Goal: Transaction & Acquisition: Purchase product/service

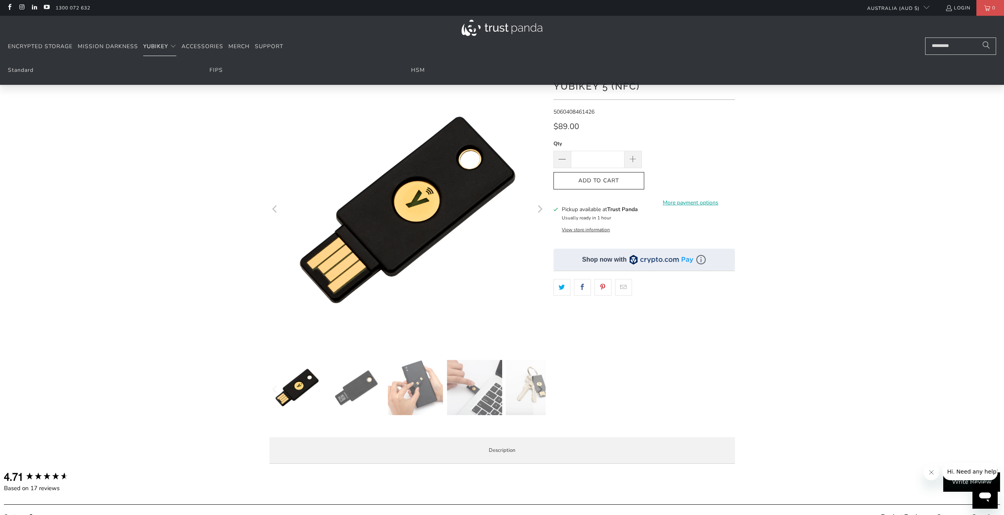
click at [173, 42] on summary "YubiKey" at bounding box center [159, 46] width 33 height 19
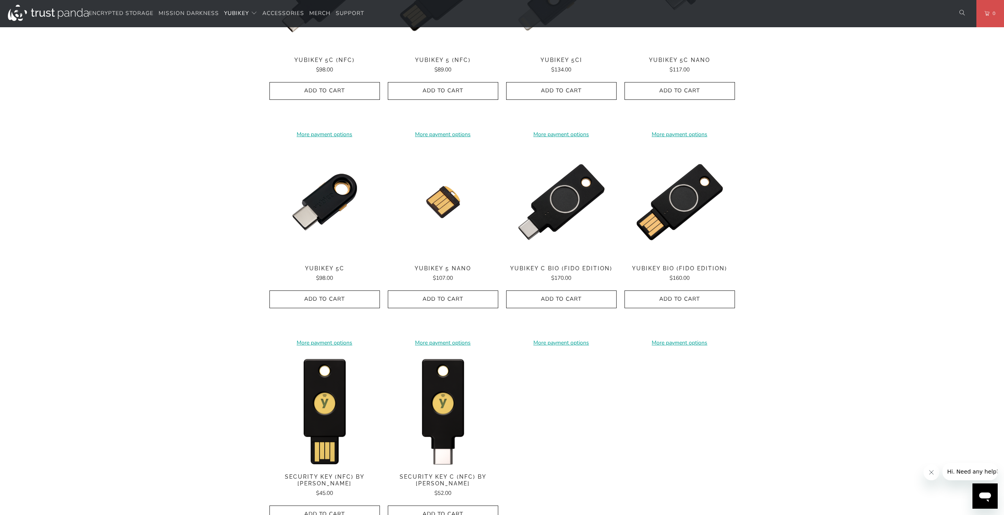
scroll to position [592, 0]
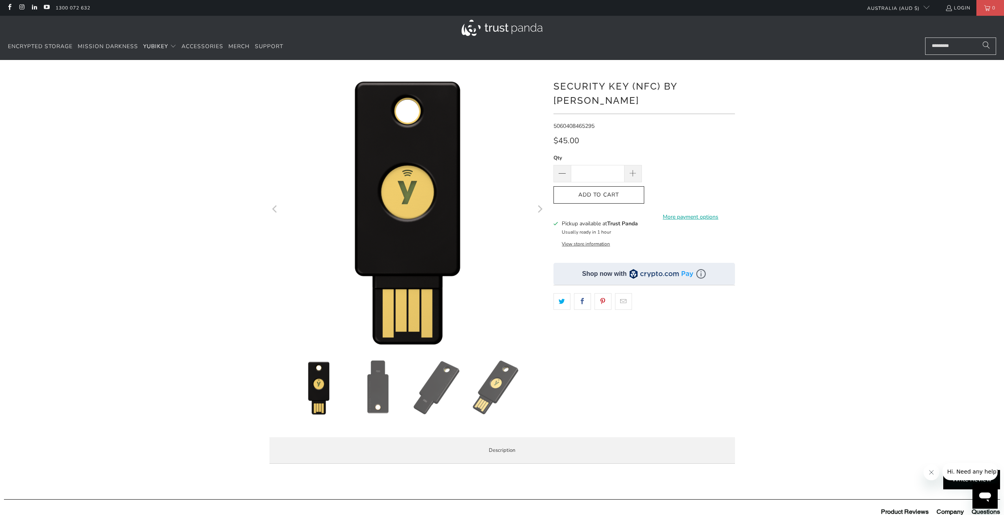
click at [587, 85] on h1 "Security Key (NFC) by [PERSON_NAME]" at bounding box center [643, 93] width 181 height 30
click at [210, 159] on div "*" at bounding box center [502, 271] width 1004 height 398
click at [199, 185] on div "*" at bounding box center [502, 271] width 1004 height 398
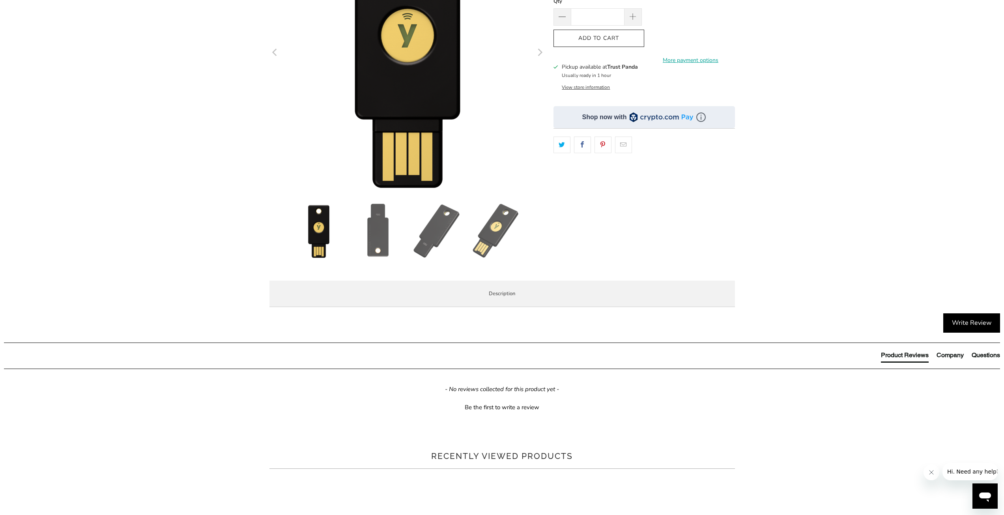
scroll to position [197, 0]
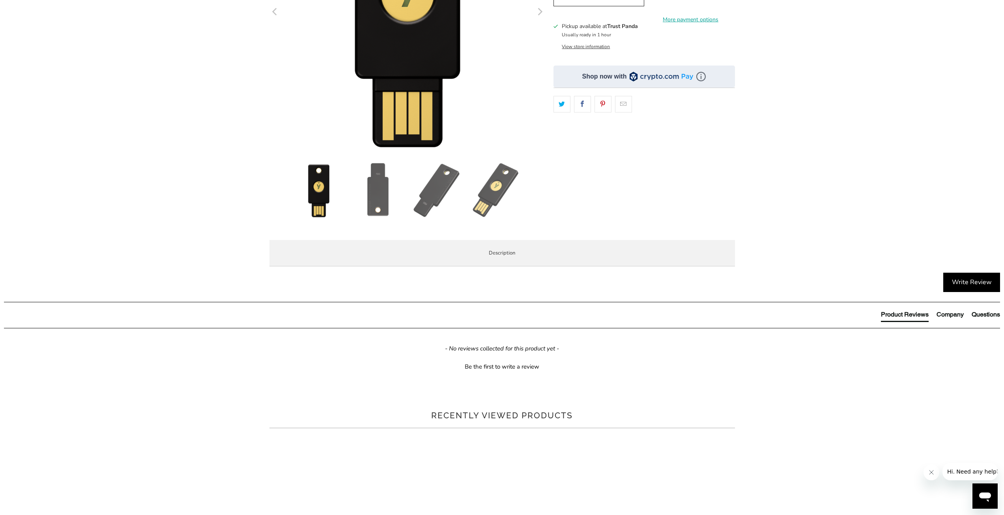
click at [199, 185] on div "*" at bounding box center [502, 74] width 1004 height 398
drag, startPoint x: 379, startPoint y: 303, endPoint x: 386, endPoint y: 321, distance: 19.3
click at [0, 0] on div "The Security Key NFC by Yubico simplifies your login and secures your account o…" at bounding box center [0, 0] width 0 height 0
drag, startPoint x: 483, startPoint y: 308, endPoint x: 506, endPoint y: 329, distance: 31.2
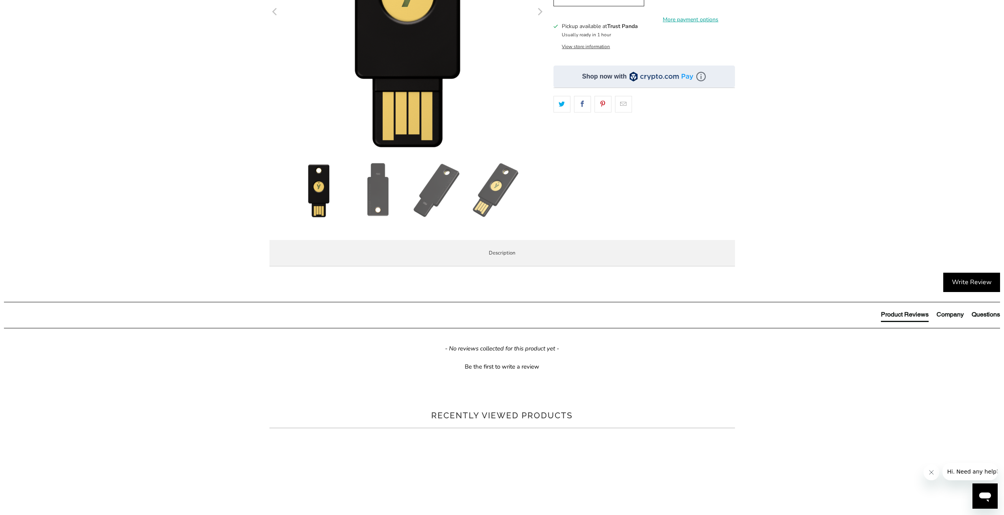
click at [0, 0] on div "The Security Key NFC by Yubico simplifies your login and secures your account o…" at bounding box center [0, 0] width 0 height 0
click at [0, 0] on li "Secure your login and protect your account with hundreds of services." at bounding box center [0, 0] width 0 height 0
drag, startPoint x: 506, startPoint y: 329, endPoint x: 504, endPoint y: 368, distance: 39.1
click at [0, 0] on ul "Secure your login and protect your account with hundreds of services. Protect y…" at bounding box center [0, 0] width 0 height 0
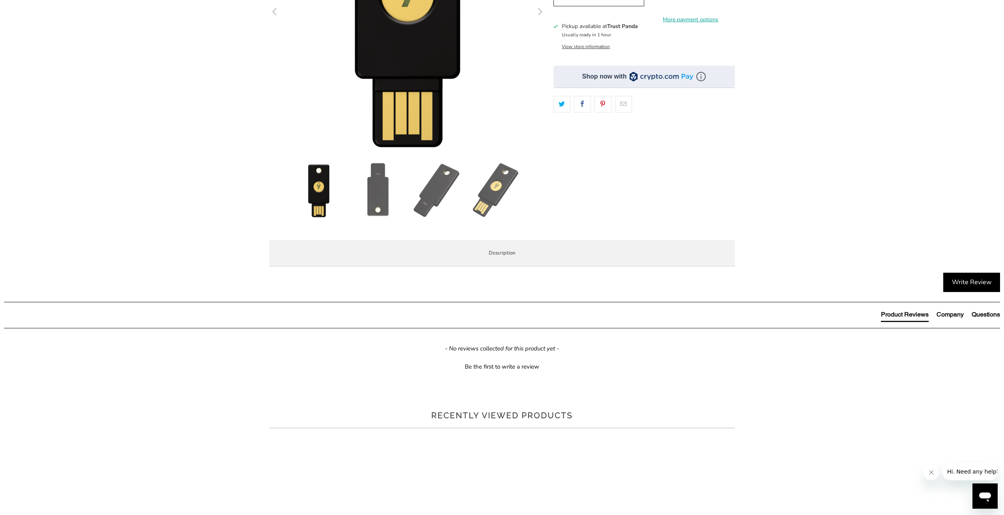
click at [0, 0] on li "Register easily with hundreds of services. Once registered, each service will s…" at bounding box center [0, 0] width 0 height 0
drag, startPoint x: 504, startPoint y: 368, endPoint x: 503, endPoint y: 351, distance: 17.8
click at [0, 0] on ul "Secure your login and protect your account with hundreds of services. Protect y…" at bounding box center [0, 0] width 0 height 0
click at [0, 0] on li "Protect your online accounts from phishing and account takeovers. A YubiKey mak…" at bounding box center [0, 0] width 0 height 0
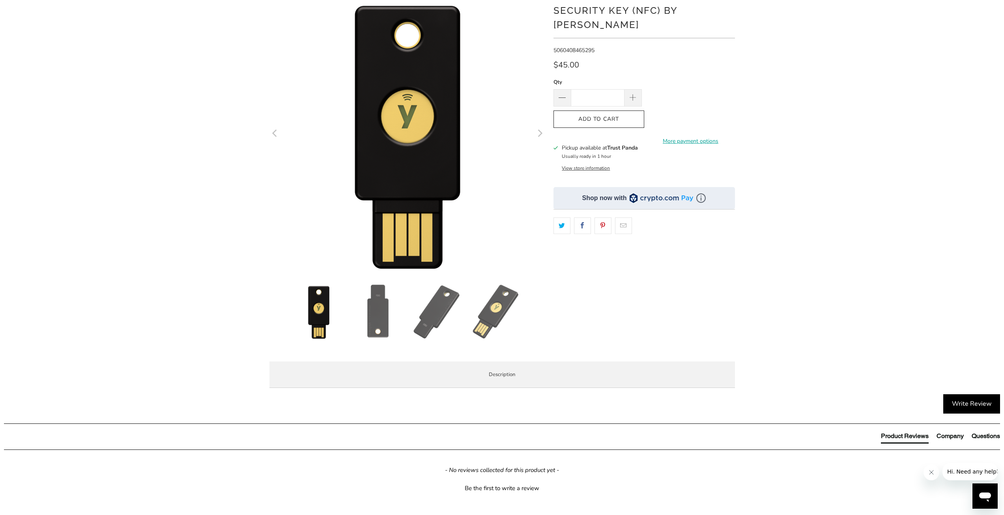
scroll to position [0, 0]
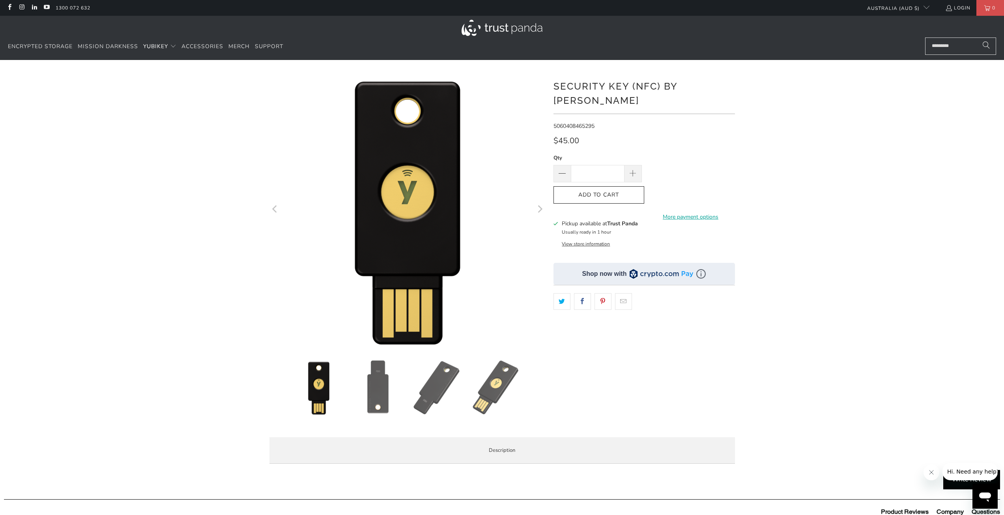
click at [166, 214] on div "*" at bounding box center [502, 271] width 1004 height 398
click at [169, 207] on div "*" at bounding box center [502, 271] width 1004 height 398
click at [605, 83] on h1 "Security Key (NFC) by [PERSON_NAME]" at bounding box center [643, 93] width 181 height 30
drag, startPoint x: 605, startPoint y: 83, endPoint x: 635, endPoint y: 83, distance: 30.0
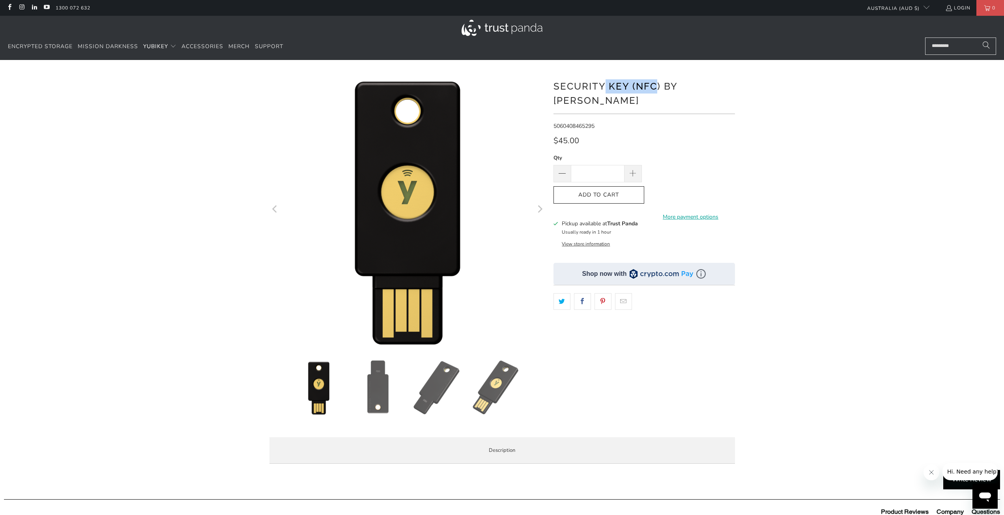
click at [635, 83] on h1 "Security Key (NFC) by [PERSON_NAME]" at bounding box center [643, 93] width 181 height 30
click at [639, 86] on h1 "Security Key (NFC) by [PERSON_NAME]" at bounding box center [643, 93] width 181 height 30
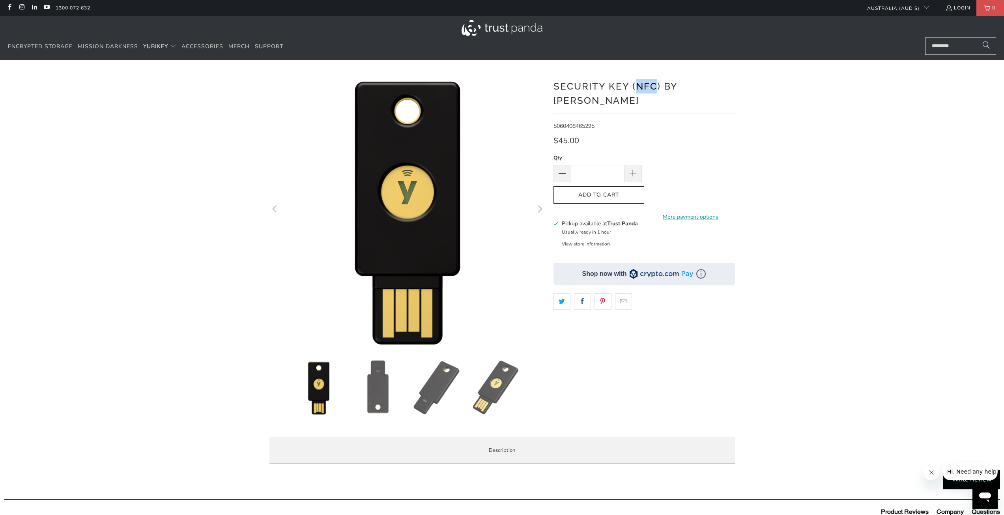
click at [639, 86] on h1 "Security Key (NFC) by [PERSON_NAME]" at bounding box center [643, 93] width 181 height 30
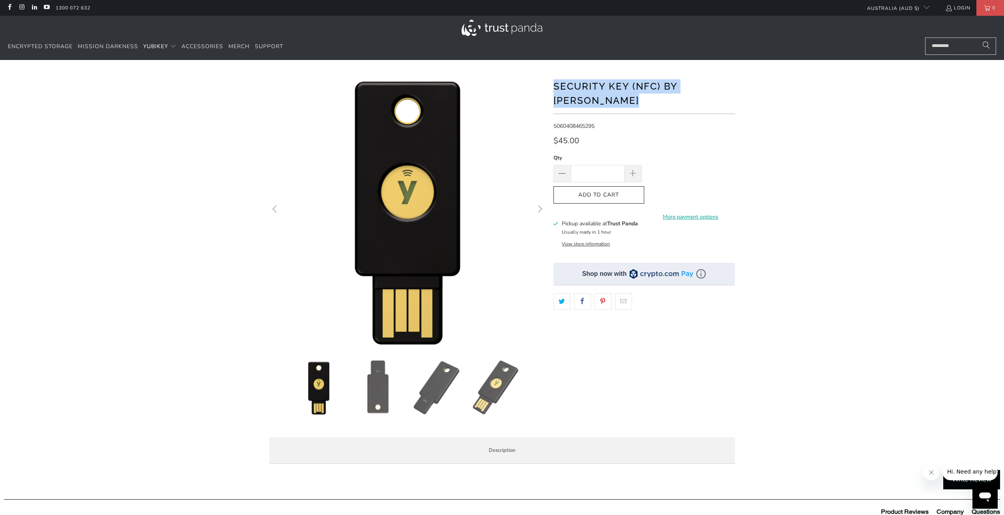
click at [639, 86] on h1 "Security Key (NFC) by [PERSON_NAME]" at bounding box center [643, 93] width 181 height 30
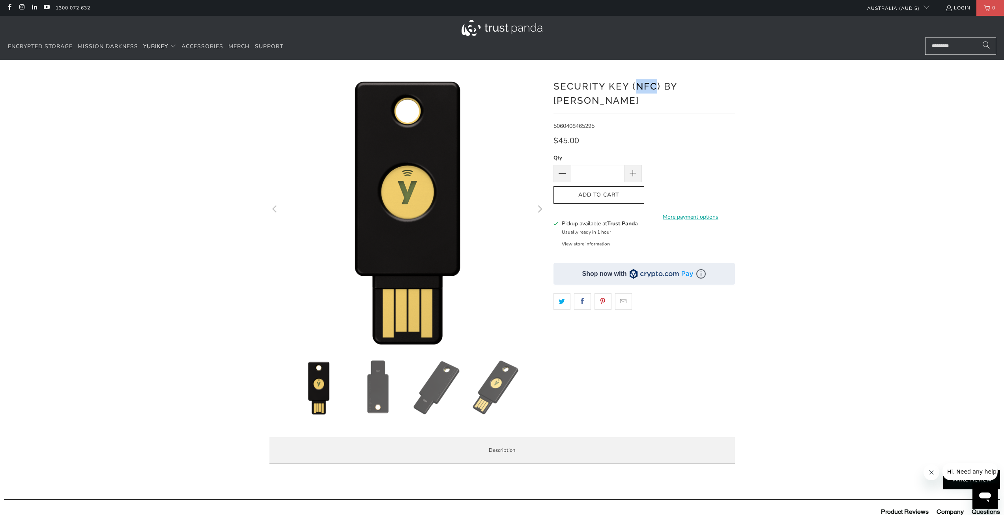
click at [639, 86] on h1 "Security Key (NFC) by [PERSON_NAME]" at bounding box center [643, 93] width 181 height 30
drag, startPoint x: 567, startPoint y: 128, endPoint x: 571, endPoint y: 129, distance: 4.0
click at [571, 135] on span "$45.00" at bounding box center [566, 140] width 26 height 11
click at [567, 135] on span "$45.00" at bounding box center [566, 140] width 26 height 11
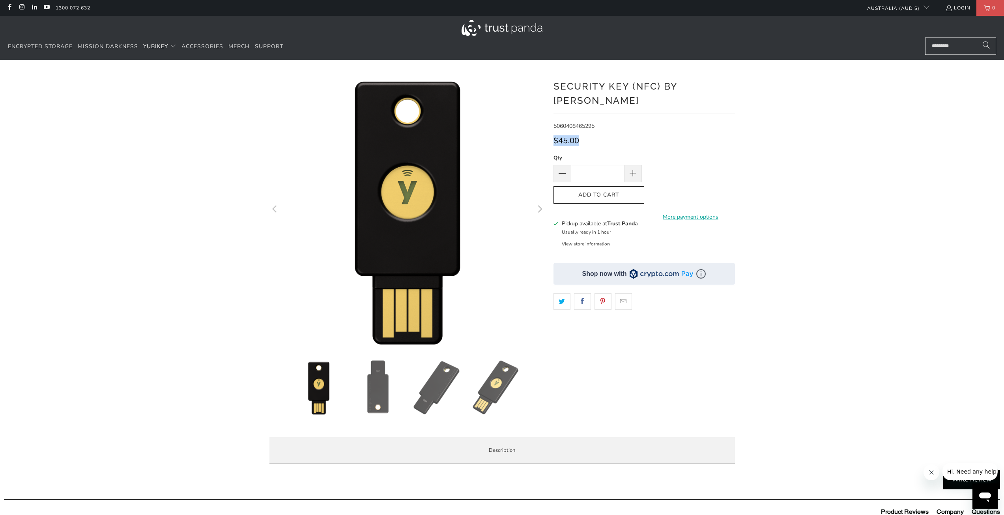
click at [567, 135] on span "$45.00" at bounding box center [566, 140] width 26 height 11
click at [570, 135] on span "$45.00" at bounding box center [566, 140] width 26 height 11
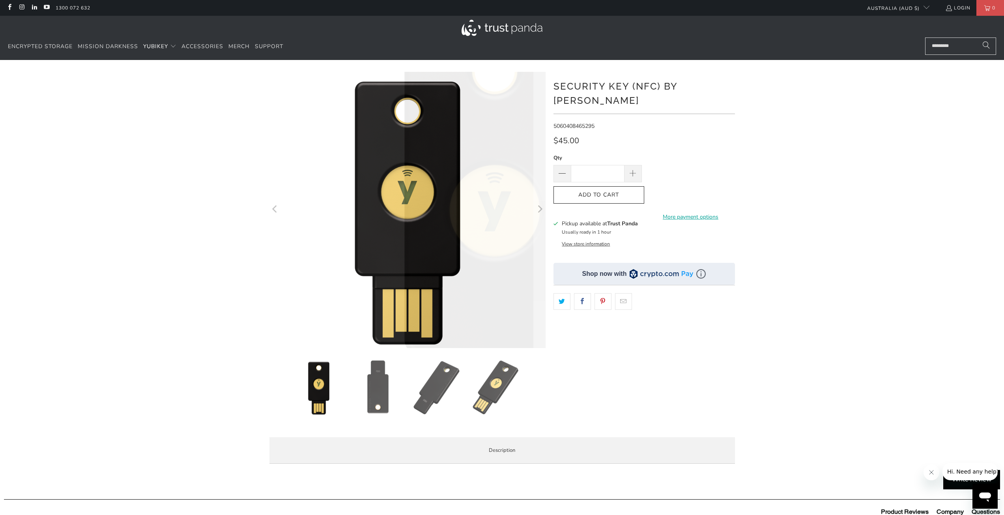
click at [196, 168] on div "*" at bounding box center [502, 271] width 1004 height 398
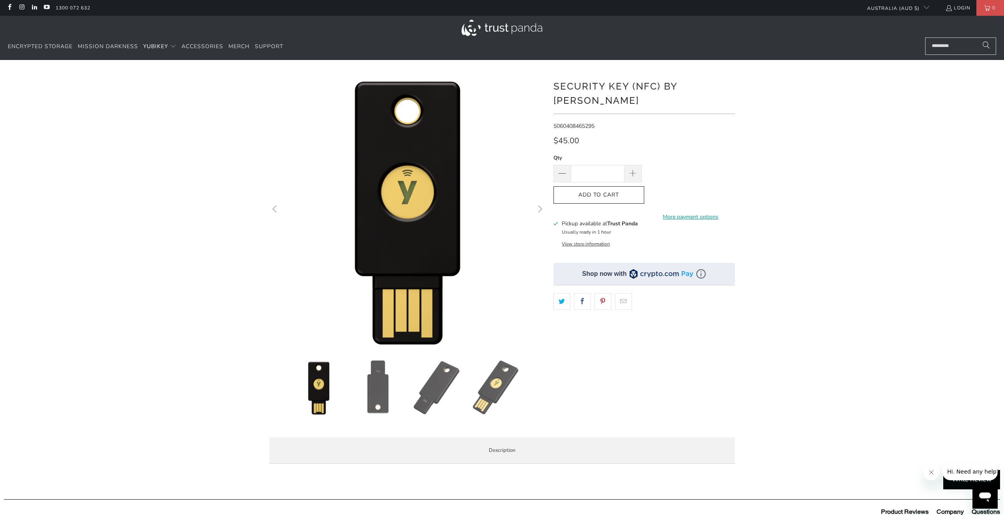
drag, startPoint x: 181, startPoint y: 161, endPoint x: 169, endPoint y: 151, distance: 15.4
click at [168, 152] on div "*" at bounding box center [502, 271] width 1004 height 398
click at [375, 401] on img at bounding box center [377, 387] width 55 height 55
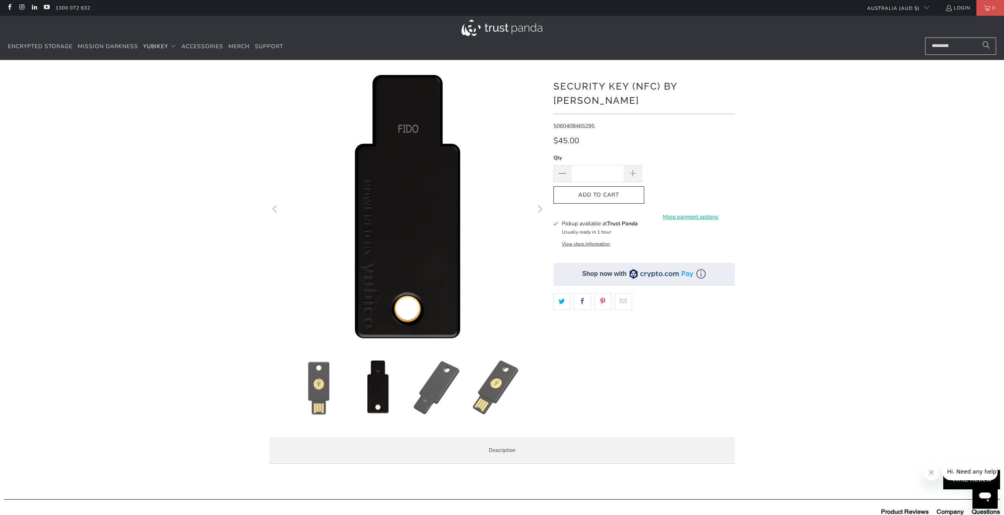
click at [430, 394] on img at bounding box center [436, 387] width 55 height 55
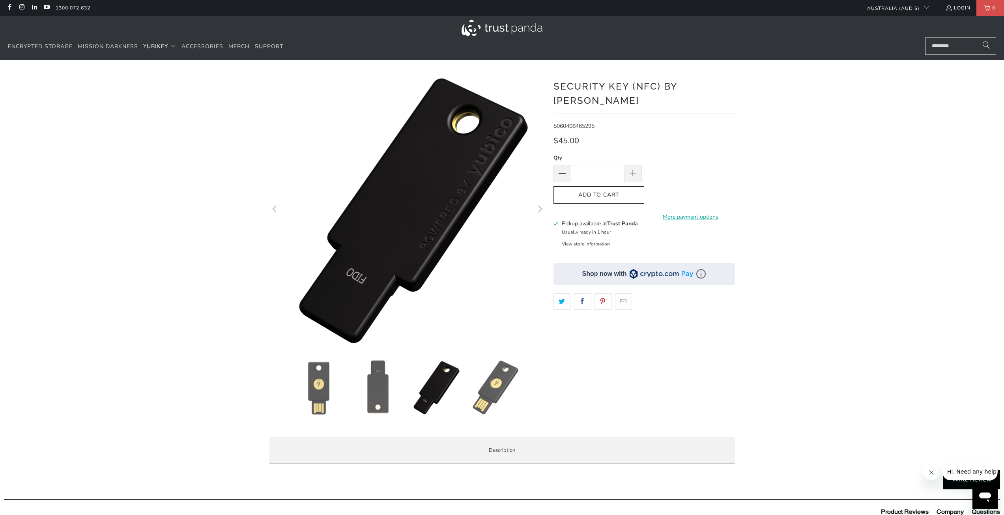
click at [493, 396] on img at bounding box center [495, 387] width 55 height 55
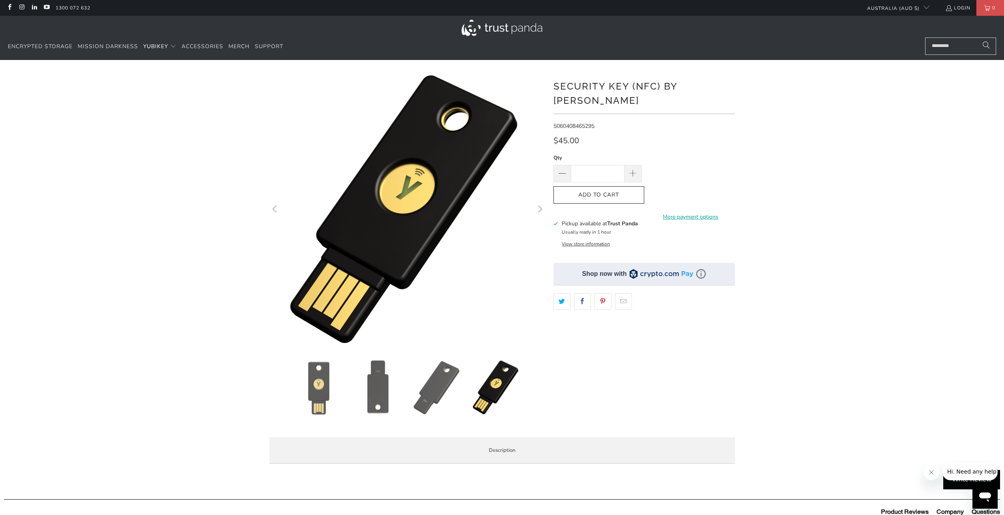
click at [384, 394] on img at bounding box center [377, 387] width 55 height 55
